Goal: Task Accomplishment & Management: Use online tool/utility

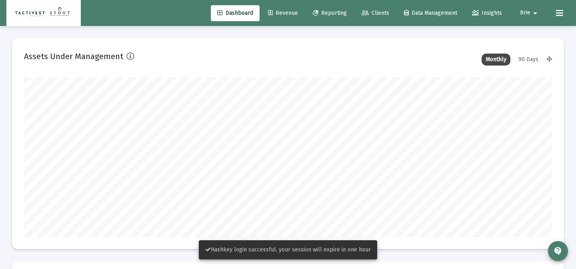
scroll to position [160, 528]
type input "[DATE]"
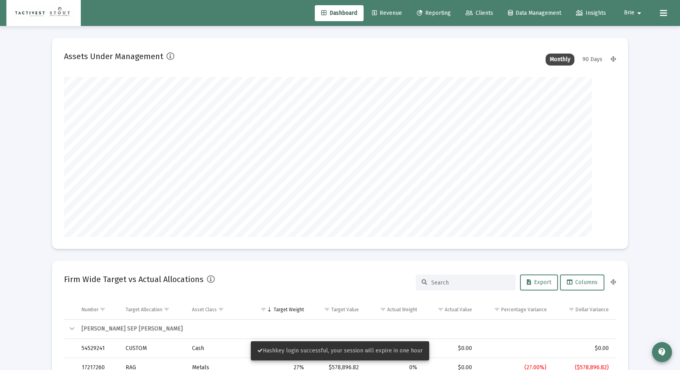
scroll to position [0, 0]
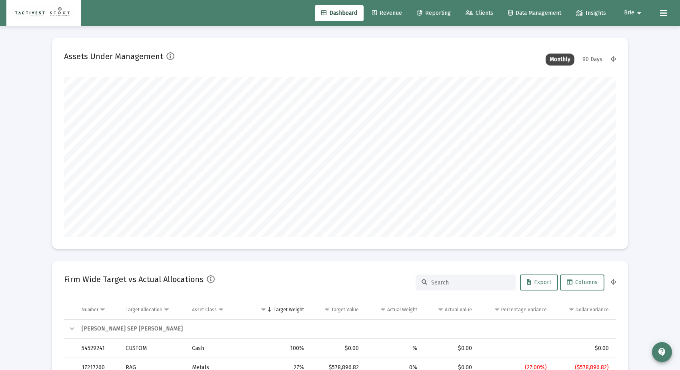
click at [470, 8] on link "Clients" at bounding box center [479, 13] width 40 height 16
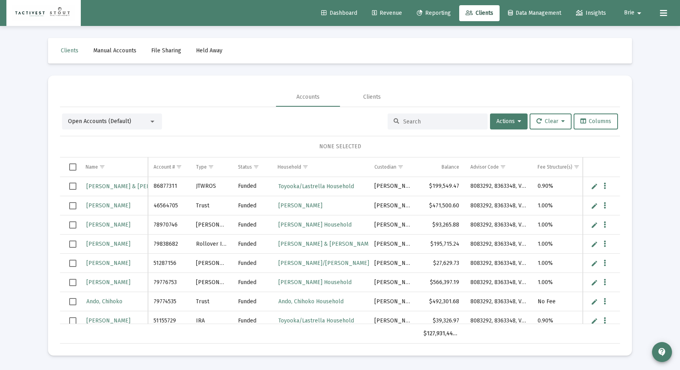
click at [452, 116] on div at bounding box center [438, 122] width 100 height 16
click at [436, 125] on input at bounding box center [442, 121] width 78 height 7
paste input "45260252"
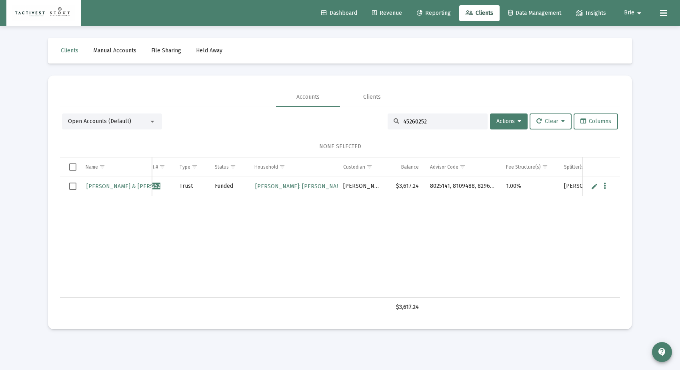
scroll to position [0, 58]
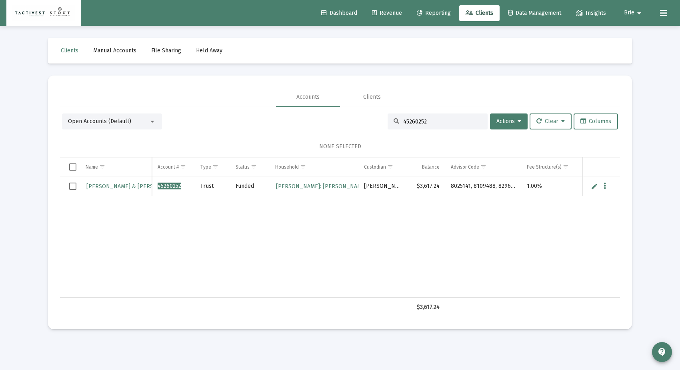
type input "45260252"
click at [170, 186] on span "45260252" at bounding box center [170, 186] width 24 height 7
click at [135, 185] on span "[PERSON_NAME] & [PERSON_NAME]" at bounding box center [133, 186] width 95 height 7
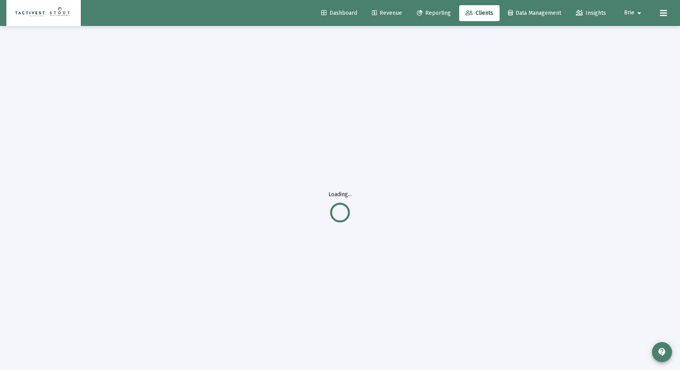
scroll to position [5, 0]
click at [391, 16] on span "Revenue" at bounding box center [387, 13] width 30 height 7
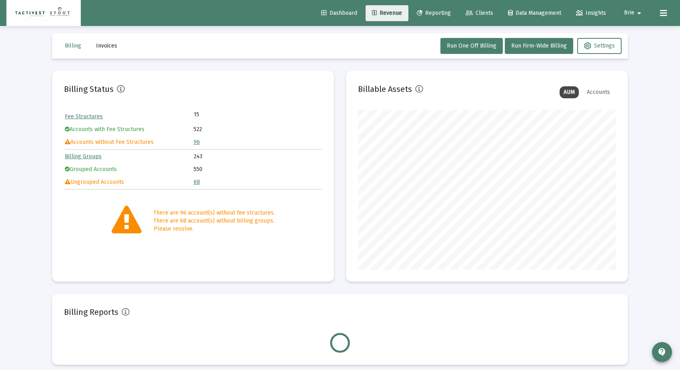
scroll to position [160, 258]
click at [430, 16] on span "Reporting" at bounding box center [434, 13] width 34 height 7
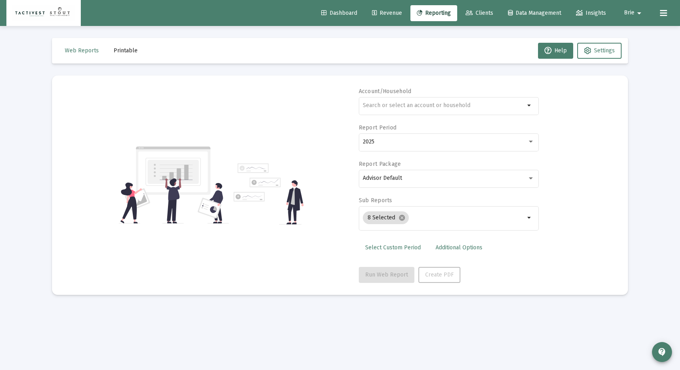
click at [459, 16] on link "Clients" at bounding box center [479, 13] width 40 height 16
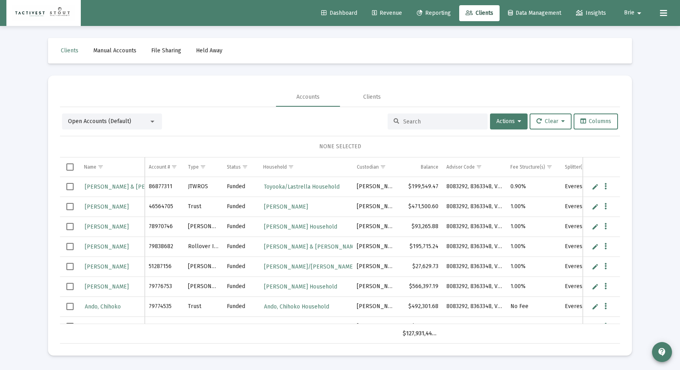
click at [415, 126] on div at bounding box center [438, 122] width 100 height 16
click at [416, 123] on input at bounding box center [442, 121] width 78 height 7
paste input "45260252"
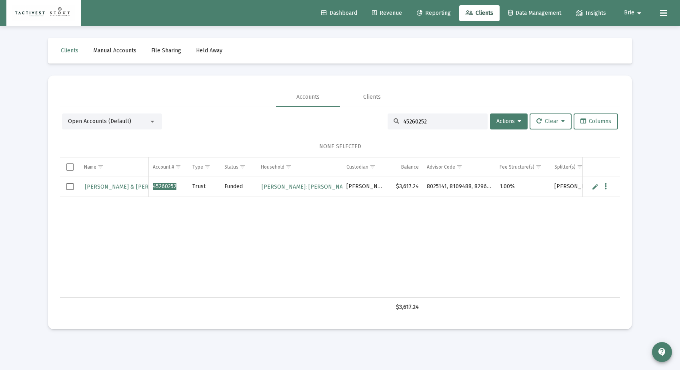
type input "45260252"
click at [133, 186] on span "[PERSON_NAME] & [PERSON_NAME]" at bounding box center [132, 187] width 95 height 7
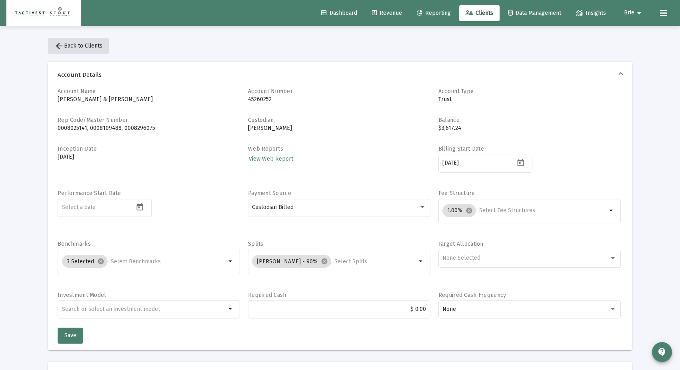
click at [75, 47] on span "arrow_back Back to Clients" at bounding box center [78, 45] width 48 height 7
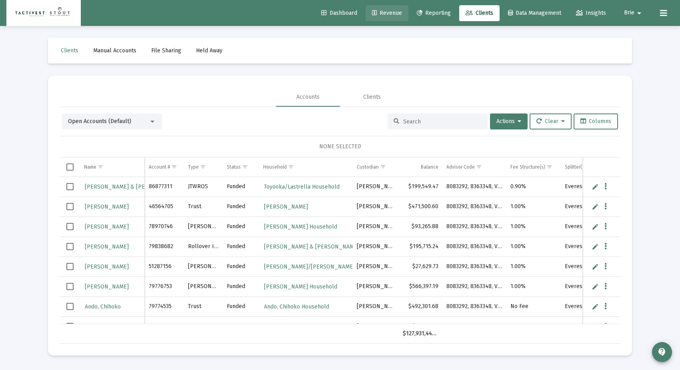
click at [393, 18] on link "Revenue" at bounding box center [387, 13] width 43 height 16
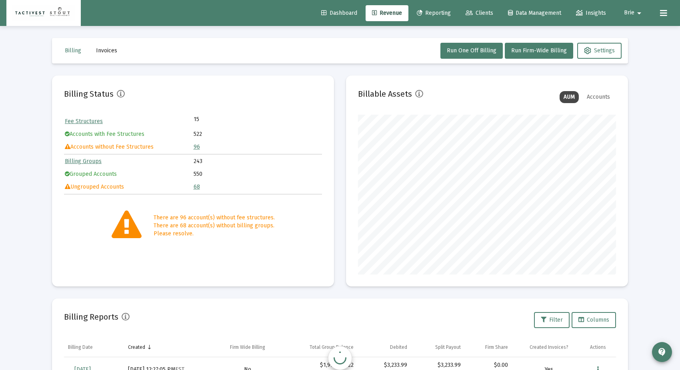
scroll to position [160, 258]
click at [474, 58] on button "Run One Off Billing" at bounding box center [471, 51] width 62 height 16
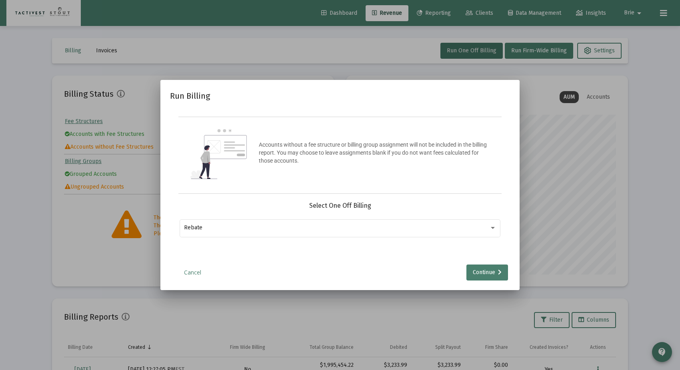
click at [286, 63] on div at bounding box center [340, 185] width 680 height 370
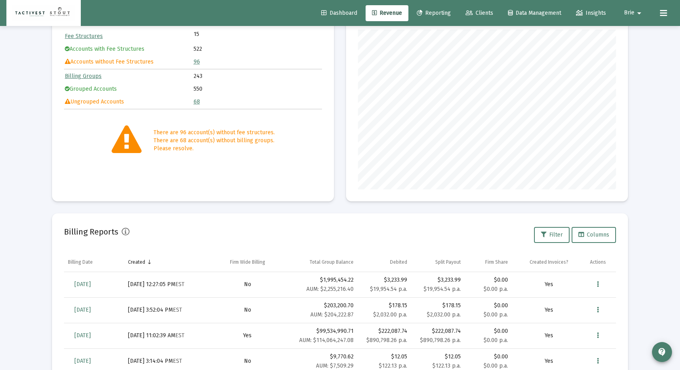
scroll to position [0, 0]
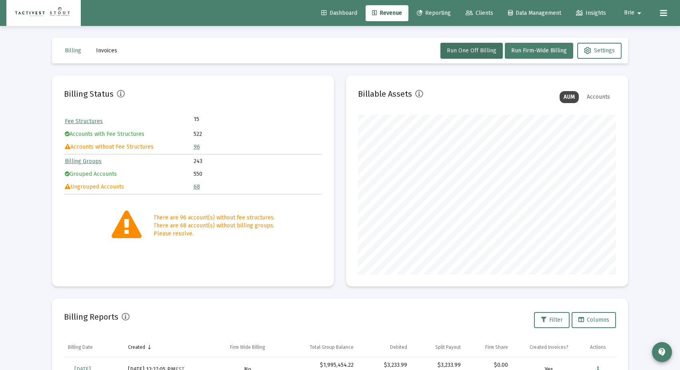
click at [115, 53] on span "Invoices" at bounding box center [106, 50] width 21 height 7
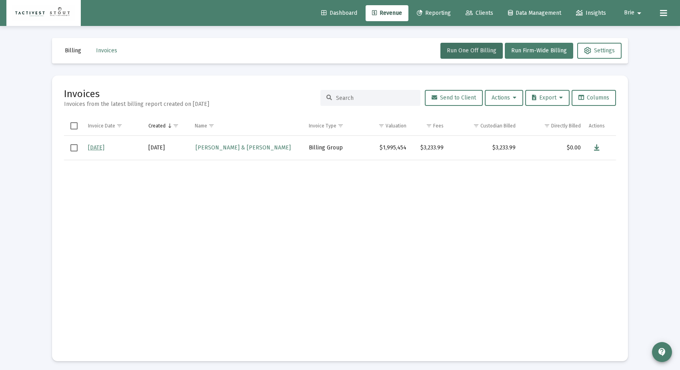
click at [69, 50] on span "Billing" at bounding box center [73, 50] width 16 height 7
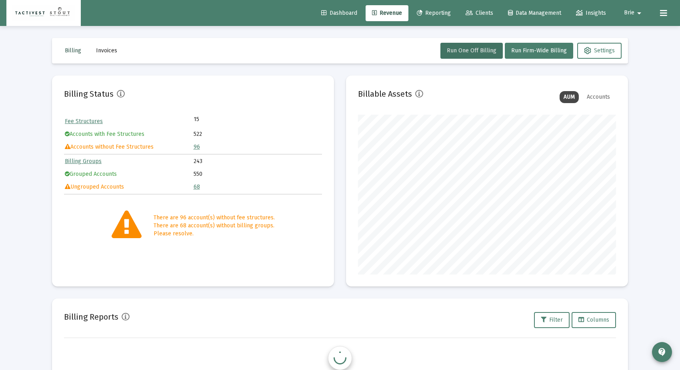
scroll to position [160, 258]
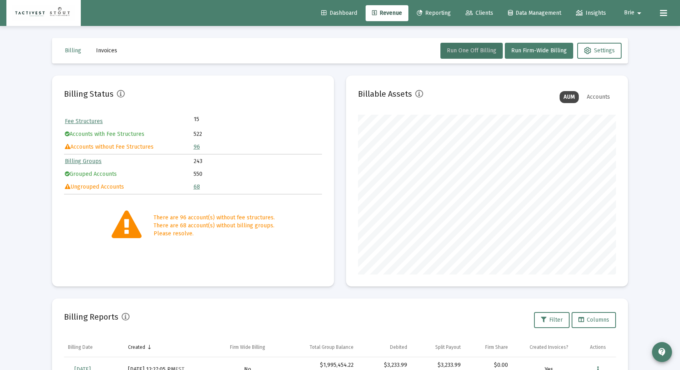
click at [461, 51] on span "Run One Off Billing" at bounding box center [472, 50] width 50 height 7
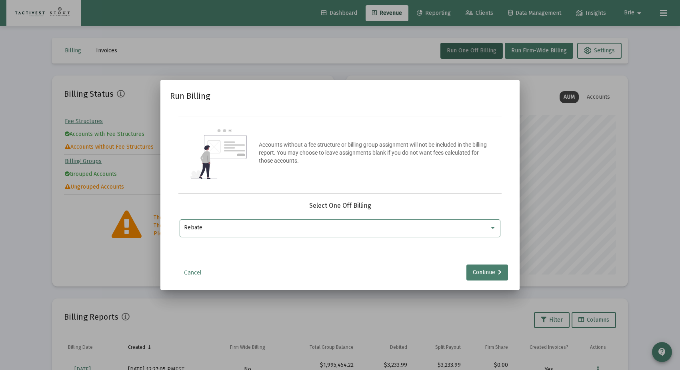
click at [479, 230] on div "Rebate" at bounding box center [336, 228] width 305 height 6
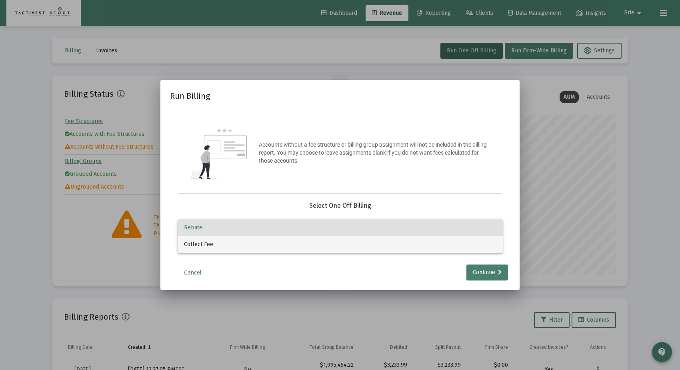
click at [474, 250] on span "Collect Fee" at bounding box center [340, 244] width 312 height 17
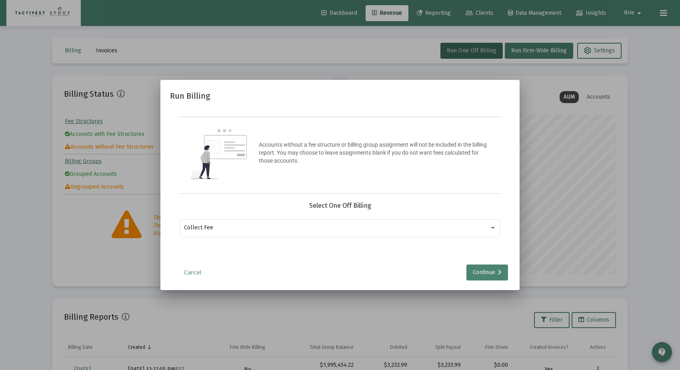
click at [499, 269] on icon at bounding box center [500, 273] width 4 height 6
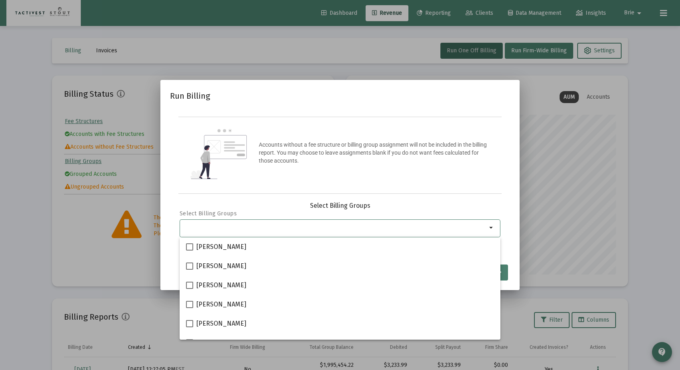
click at [406, 226] on input "Selection" at bounding box center [335, 228] width 303 height 6
type input "m"
drag, startPoint x: 190, startPoint y: 79, endPoint x: 160, endPoint y: 67, distance: 33.2
click at [190, 79] on div at bounding box center [340, 185] width 680 height 370
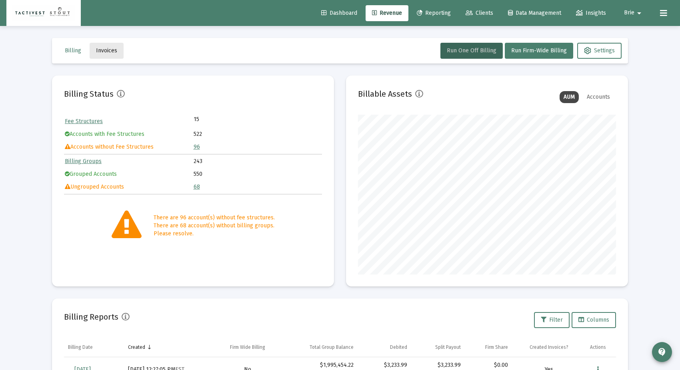
click at [120, 51] on button "Invoices" at bounding box center [107, 51] width 34 height 16
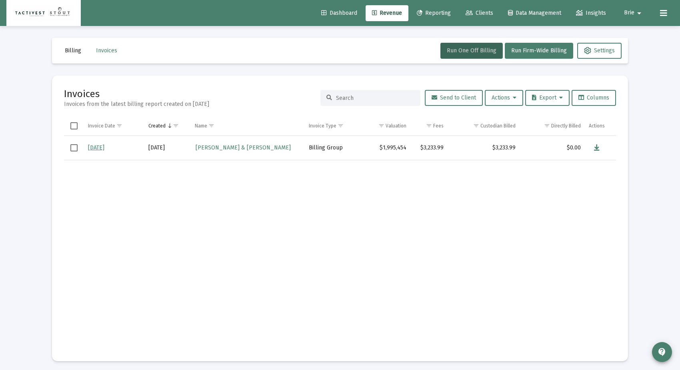
click at [70, 54] on button "Billing" at bounding box center [72, 51] width 29 height 16
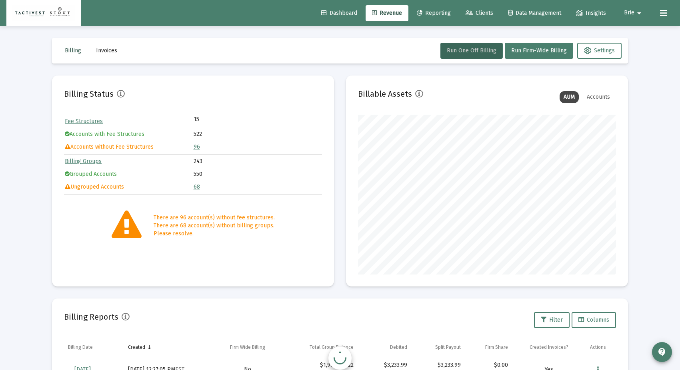
scroll to position [160, 258]
click at [485, 44] on button "Run One Off Billing" at bounding box center [471, 51] width 62 height 16
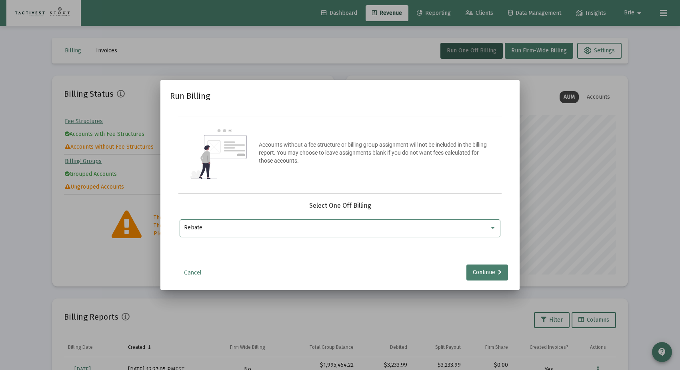
click at [464, 225] on div "Rebate" at bounding box center [336, 228] width 305 height 6
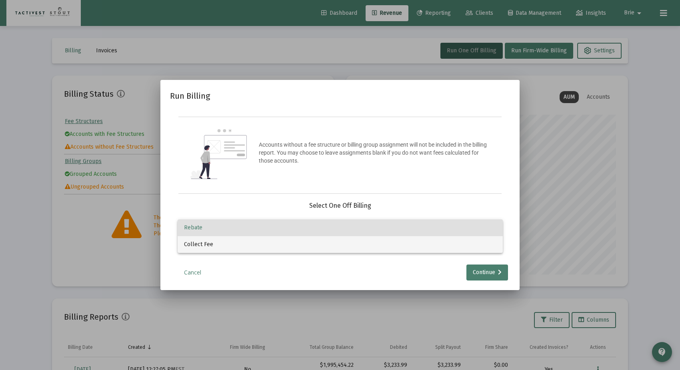
click at [427, 241] on span "Collect Fee" at bounding box center [340, 244] width 312 height 17
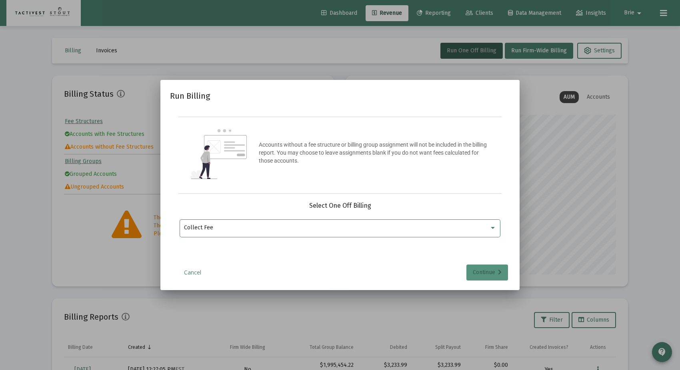
click at [498, 269] on icon at bounding box center [500, 273] width 4 height 6
click at [484, 232] on div "Selection" at bounding box center [335, 228] width 306 height 10
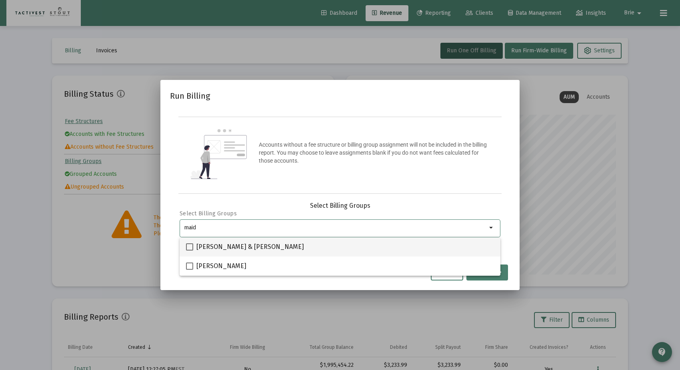
type input "maid"
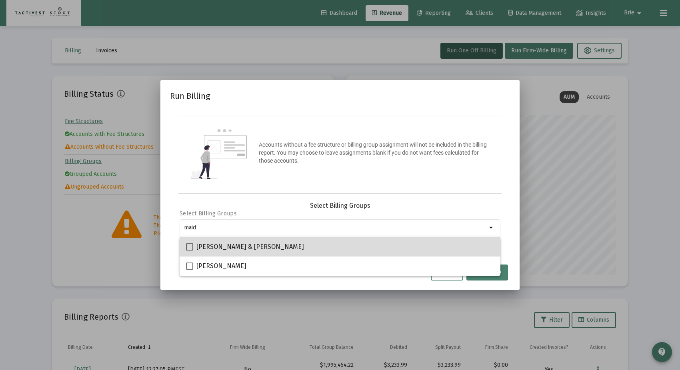
click at [458, 241] on div "[PERSON_NAME] & [PERSON_NAME]" at bounding box center [340, 247] width 308 height 19
checkbox input "true"
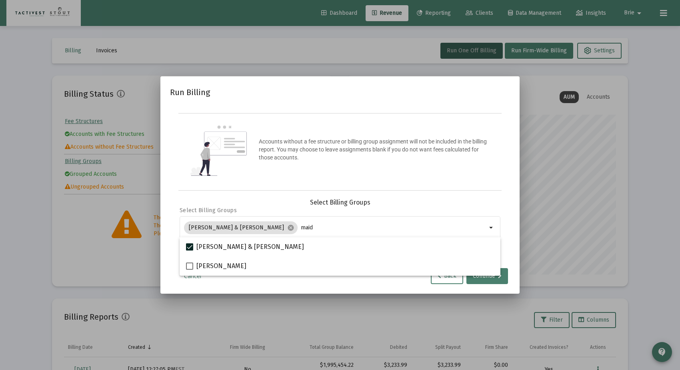
click at [86, 223] on div at bounding box center [340, 185] width 680 height 370
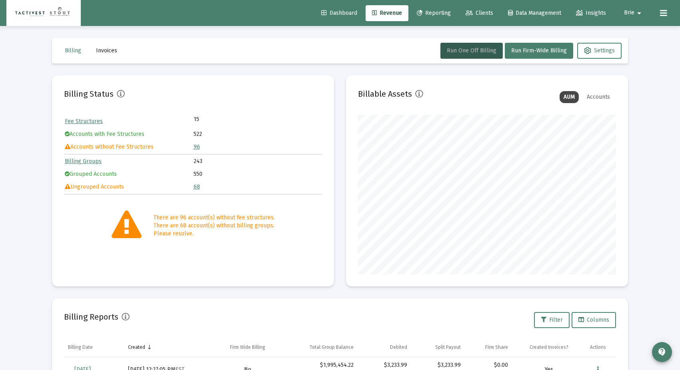
click at [485, 12] on span "Clients" at bounding box center [480, 13] width 28 height 7
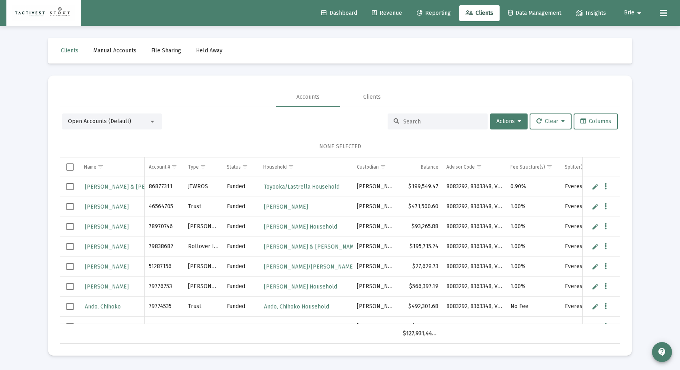
click at [422, 122] on input at bounding box center [442, 121] width 78 height 7
paste input "45260252"
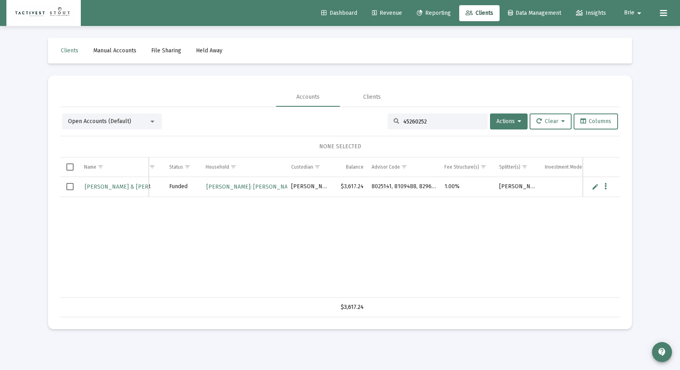
scroll to position [0, 74]
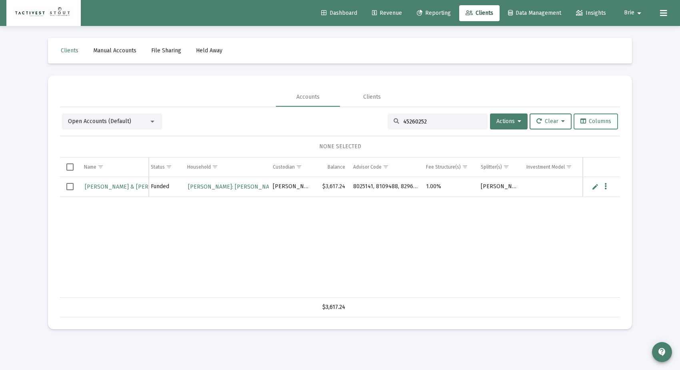
type input "45260252"
click at [576, 126] on button "Columns" at bounding box center [596, 122] width 44 height 16
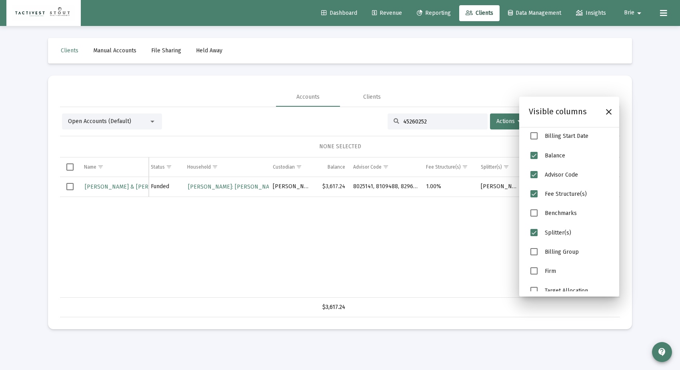
click at [537, 252] on span "Billing Group" at bounding box center [533, 251] width 7 height 7
click at [576, 110] on icon "Close" at bounding box center [609, 112] width 10 height 10
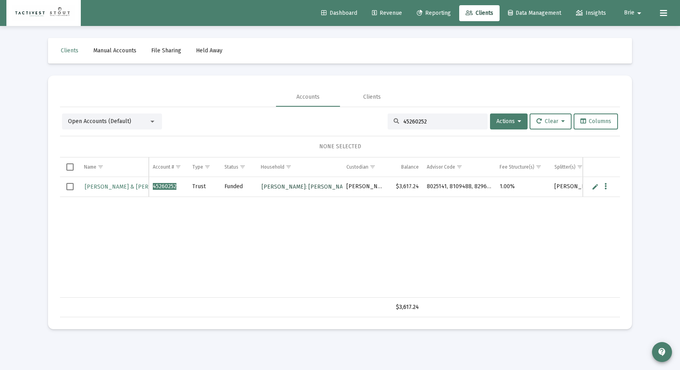
click at [296, 188] on span "[PERSON_NAME]: [PERSON_NAME] & [PERSON_NAME]" at bounding box center [333, 187] width 142 height 7
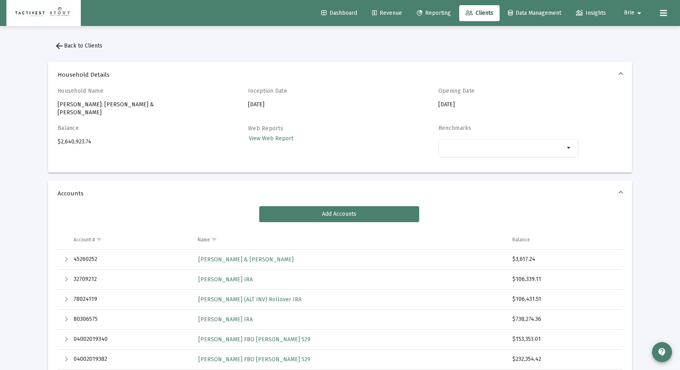
click at [91, 48] on span "arrow_back Back to Clients" at bounding box center [78, 45] width 48 height 7
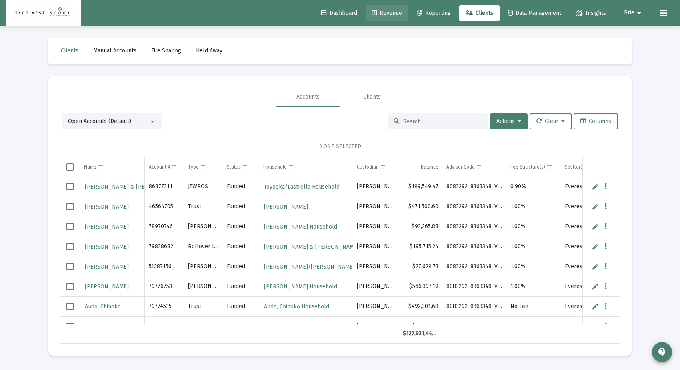
drag, startPoint x: 388, startPoint y: 12, endPoint x: 385, endPoint y: 15, distance: 4.3
click at [388, 12] on span "Revenue" at bounding box center [387, 13] width 30 height 7
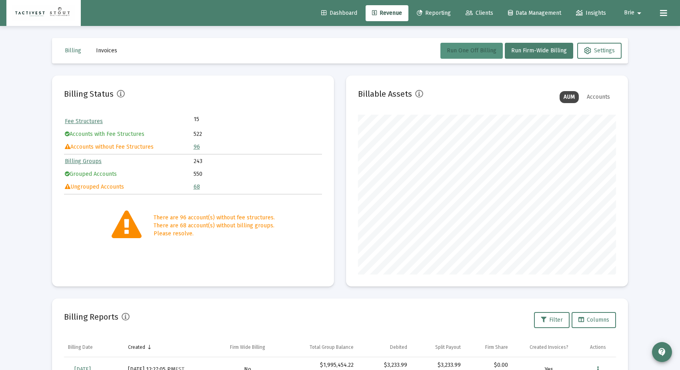
click at [444, 52] on button "Run One Off Billing" at bounding box center [471, 51] width 62 height 16
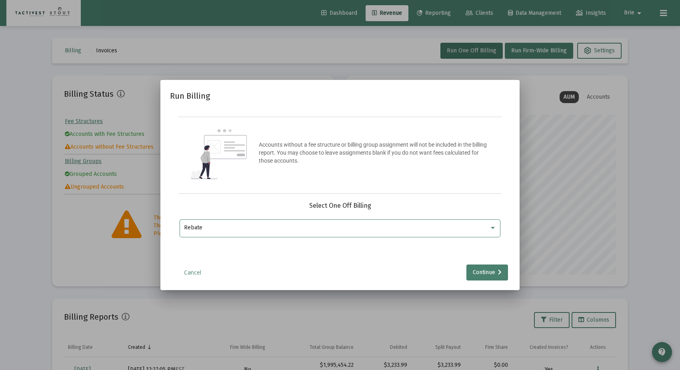
click at [486, 221] on div "Rebate" at bounding box center [340, 228] width 312 height 20
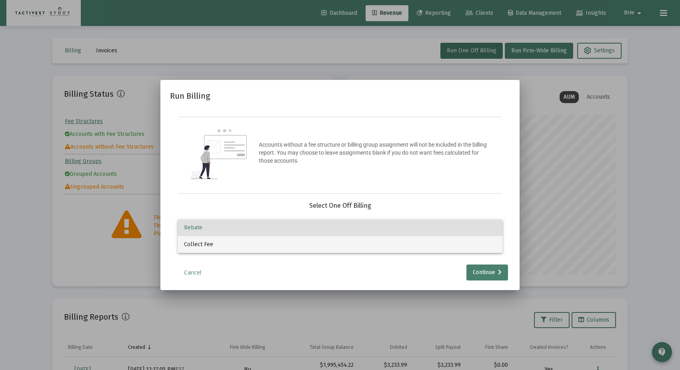
click at [461, 252] on span "Collect Fee" at bounding box center [340, 244] width 312 height 17
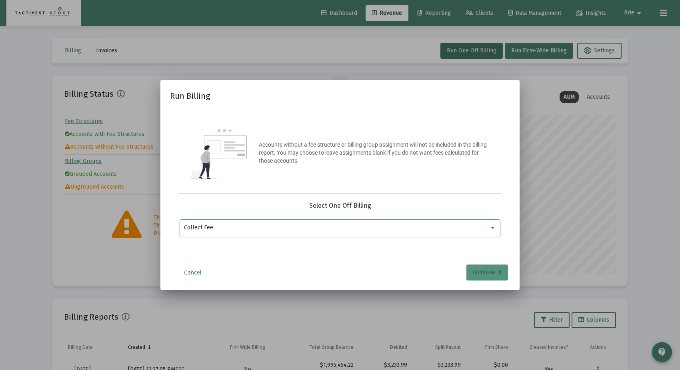
click at [491, 269] on div "Continue" at bounding box center [487, 273] width 29 height 16
click at [445, 237] on div at bounding box center [335, 228] width 303 height 20
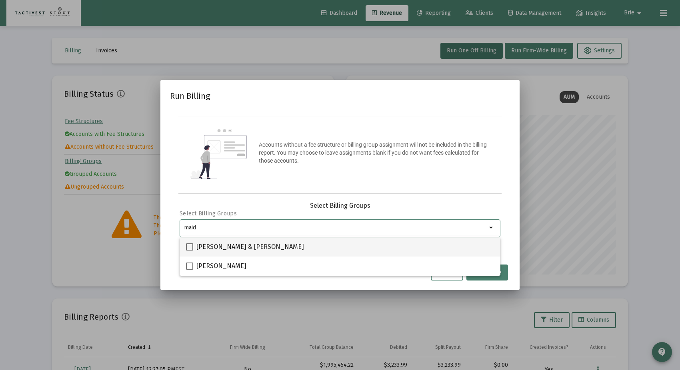
type input "maid"
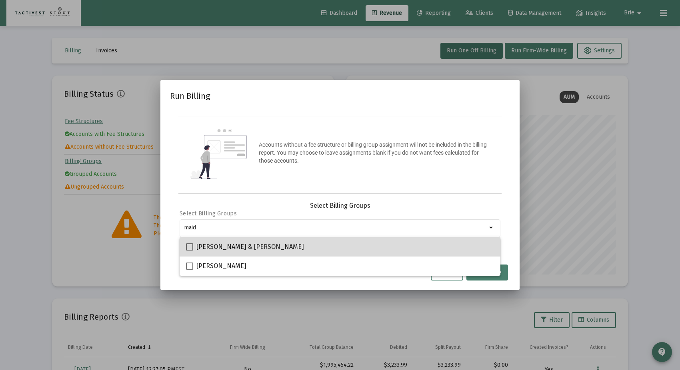
click at [427, 245] on div "[PERSON_NAME] & [PERSON_NAME]" at bounding box center [340, 247] width 308 height 19
checkbox input "true"
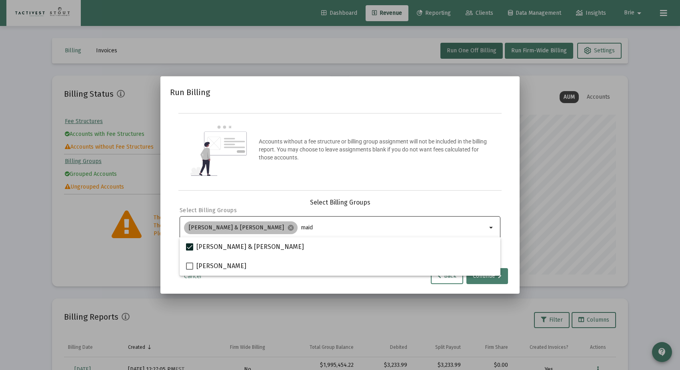
click at [369, 222] on div "[PERSON_NAME] & [PERSON_NAME] cancel maid" at bounding box center [335, 228] width 306 height 16
click at [364, 228] on input "maid" at bounding box center [394, 228] width 186 height 6
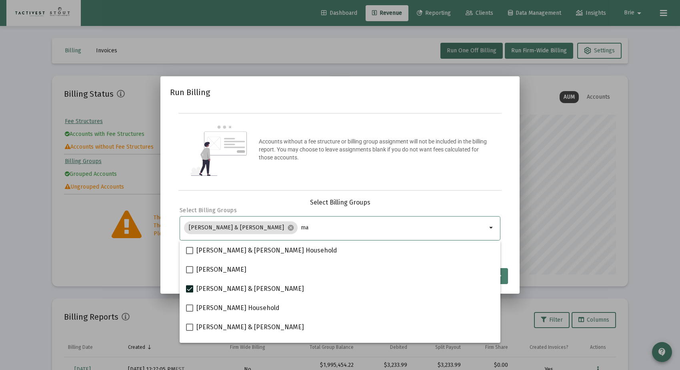
type input "m"
click at [427, 194] on div "Run Billing Accounts without a fee structure or billing group assignment will n…" at bounding box center [340, 185] width 340 height 198
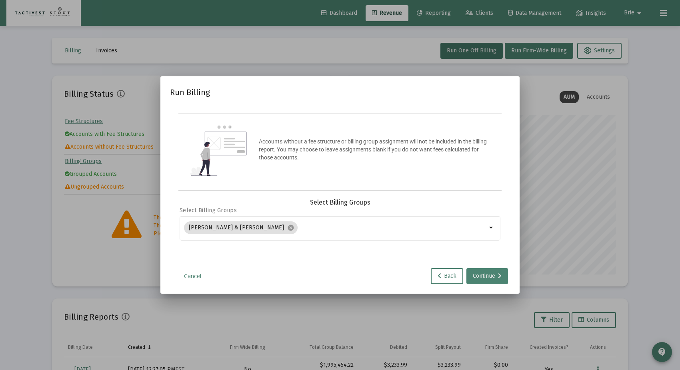
click at [492, 269] on div "Continue" at bounding box center [487, 276] width 29 height 16
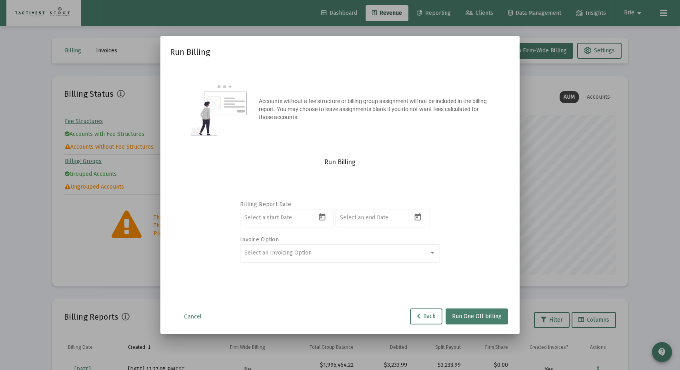
click at [441, 251] on div "Billing Report Date Invoice Option Select an Invoicing Option" at bounding box center [340, 230] width 321 height 128
click at [432, 253] on div at bounding box center [432, 253] width 4 height 2
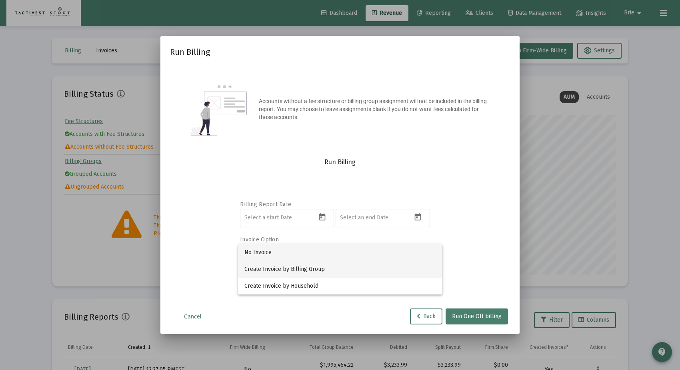
click at [400, 269] on span "Create Invoice by Billing Group" at bounding box center [340, 269] width 192 height 17
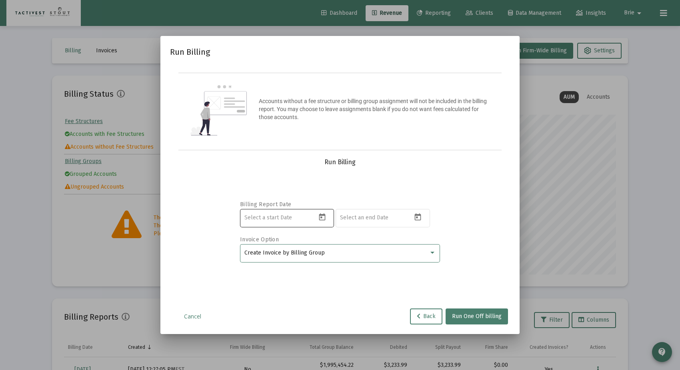
click at [322, 220] on icon "Open calendar" at bounding box center [322, 217] width 6 height 7
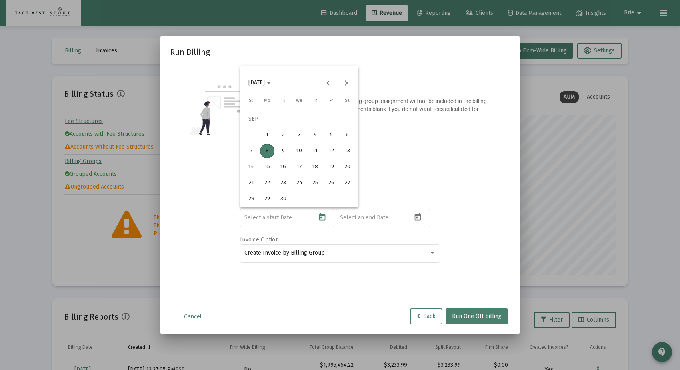
click at [206, 269] on div at bounding box center [340, 185] width 680 height 370
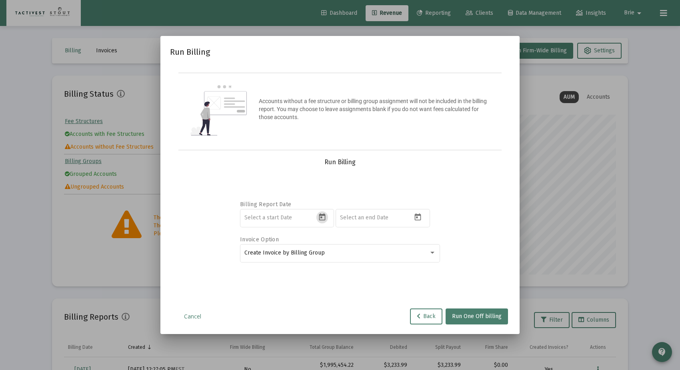
click at [196, 269] on div "Cancel Back Run One Off billing" at bounding box center [340, 317] width 340 height 16
click at [194, 269] on link "Cancel" at bounding box center [192, 317] width 40 height 8
